Goal: Communication & Community: Ask a question

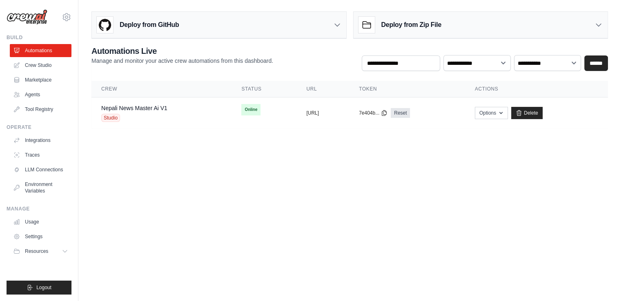
click at [0, 0] on span "Online" at bounding box center [0, 0] width 0 height 0
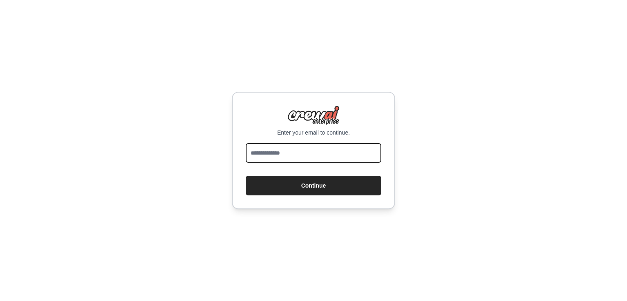
click at [258, 154] on input "email" at bounding box center [313, 153] width 135 height 20
type input "**********"
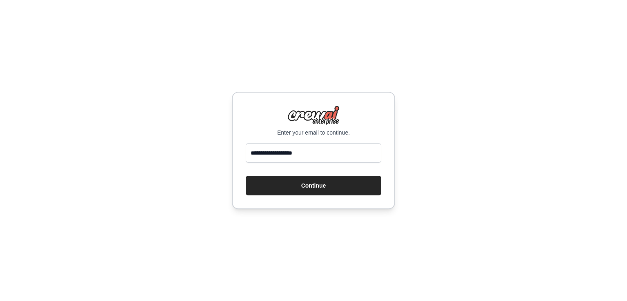
click at [292, 188] on button "Continue" at bounding box center [313, 186] width 135 height 20
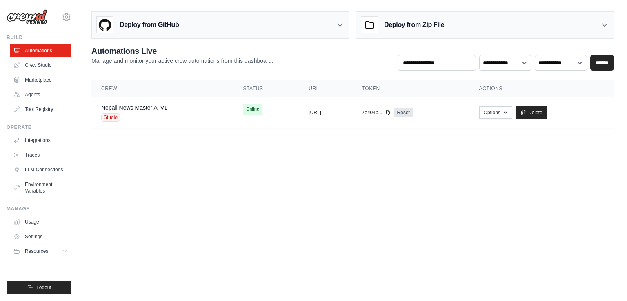
click at [322, 115] on div "copied [URL]" at bounding box center [325, 112] width 33 height 7
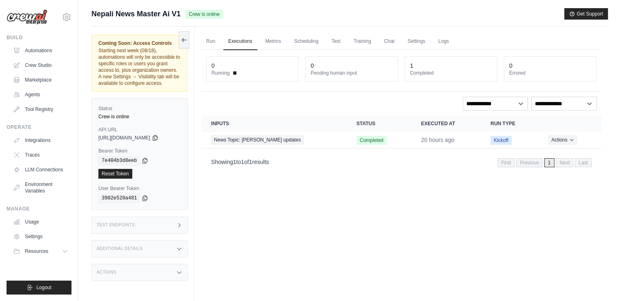
click at [336, 39] on link "Test" at bounding box center [335, 41] width 19 height 17
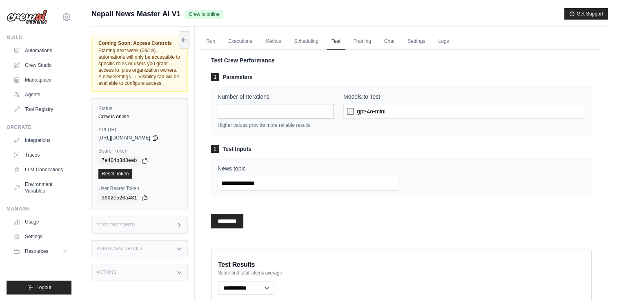
click at [158, 136] on icon at bounding box center [155, 138] width 7 height 7
click at [29, 93] on link "Agents" at bounding box center [41, 94] width 62 height 13
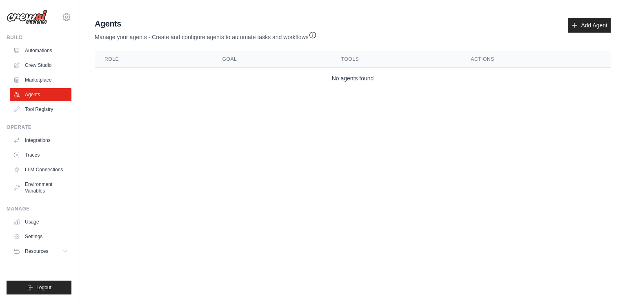
click at [38, 45] on link "Automations" at bounding box center [41, 50] width 62 height 13
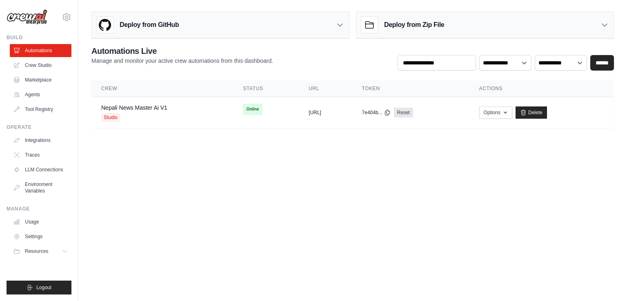
click at [146, 106] on link "Nepali News Master Ai V1" at bounding box center [134, 107] width 66 height 7
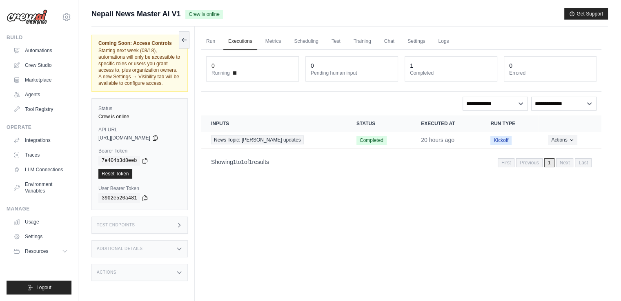
click at [368, 136] on span "Completed" at bounding box center [371, 140] width 30 height 9
drag, startPoint x: 273, startPoint y: 133, endPoint x: 264, endPoint y: 141, distance: 11.6
click at [264, 141] on td "News Topic: [PERSON_NAME] updates" at bounding box center [273, 140] width 145 height 17
click at [264, 141] on span "News Topic: [PERSON_NAME] updates" at bounding box center [257, 139] width 93 height 9
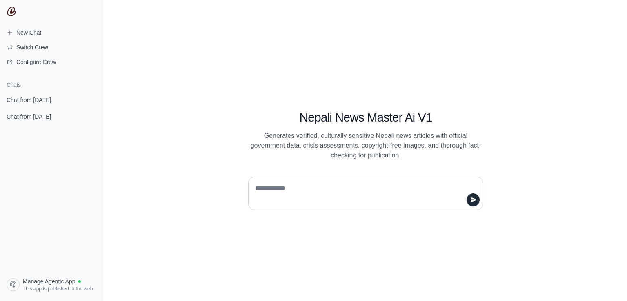
click at [302, 189] on textarea at bounding box center [363, 193] width 220 height 23
type textarea "**********"
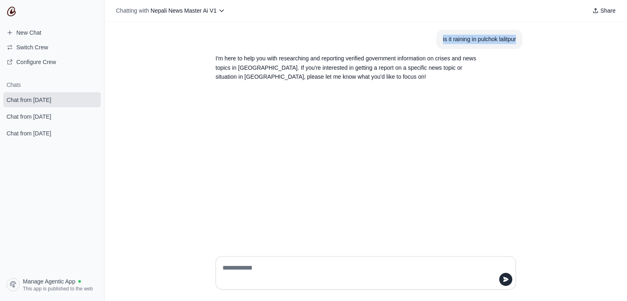
drag, startPoint x: 441, startPoint y: 40, endPoint x: 518, endPoint y: 37, distance: 77.2
click at [518, 37] on section "is it raining in pulchok lalitpur" at bounding box center [479, 39] width 86 height 19
copy div "is it raining in pulchok lalitpur"
click at [345, 270] on textarea at bounding box center [363, 273] width 285 height 23
paste textarea "**********"
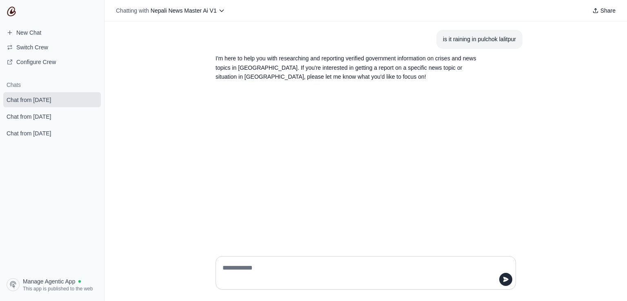
type textarea "**********"
